Goal: Task Accomplishment & Management: Use online tool/utility

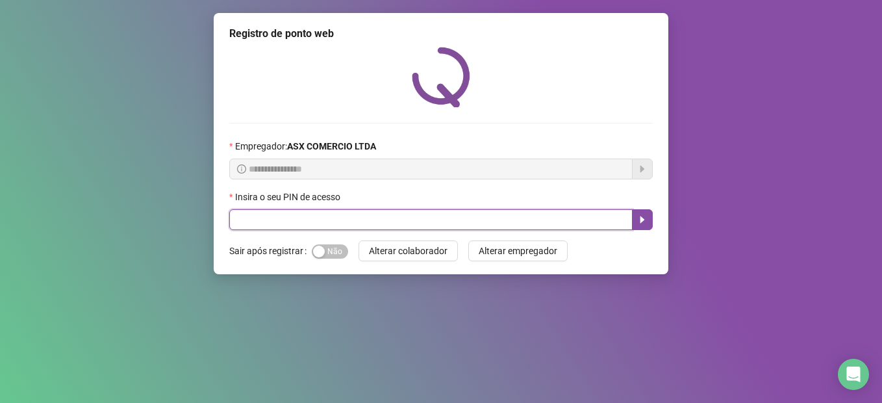
click at [421, 218] on input "text" at bounding box center [430, 219] width 403 height 21
type input "*****"
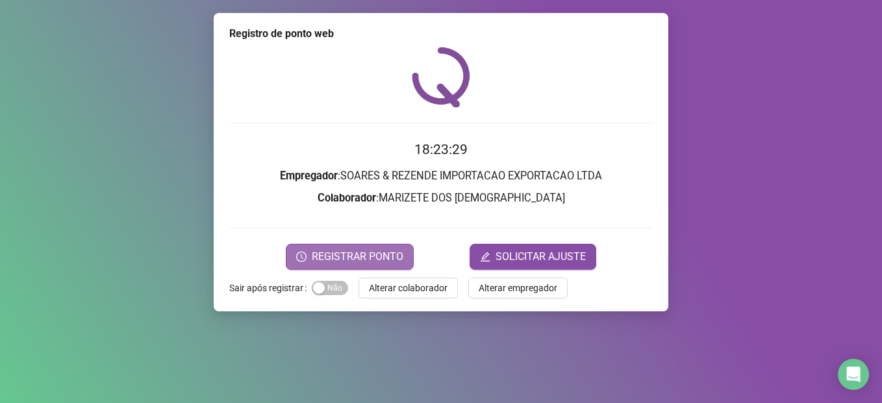
click at [355, 258] on span "REGISTRAR PONTO" at bounding box center [358, 257] width 92 height 16
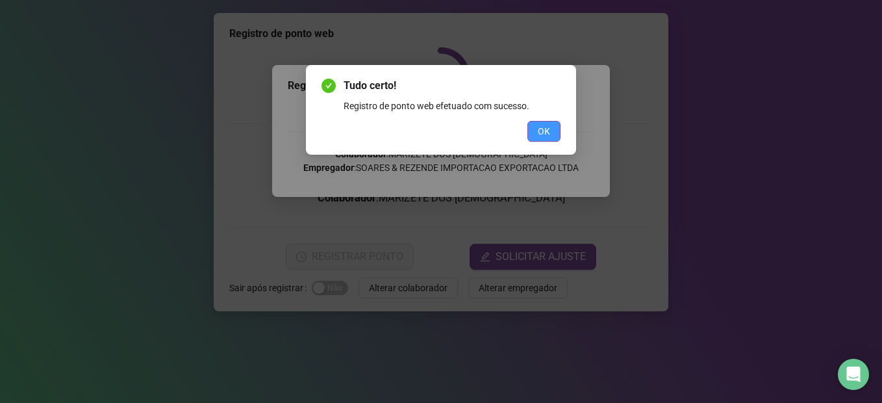
click at [542, 133] on span "OK" at bounding box center [544, 131] width 12 height 14
